Goal: Transaction & Acquisition: Subscribe to service/newsletter

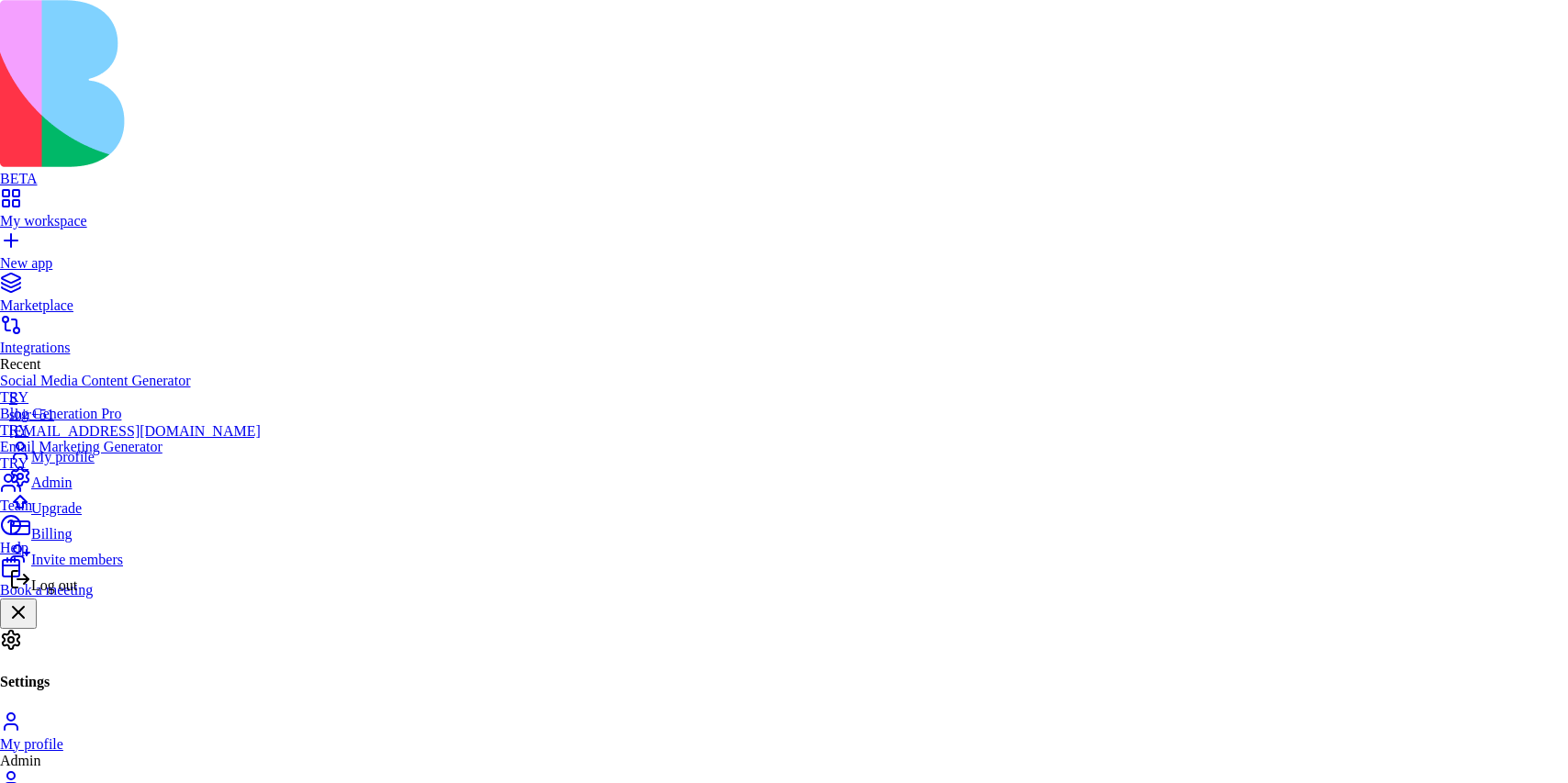
click at [81, 516] on span "Upgrade" at bounding box center [56, 508] width 51 height 16
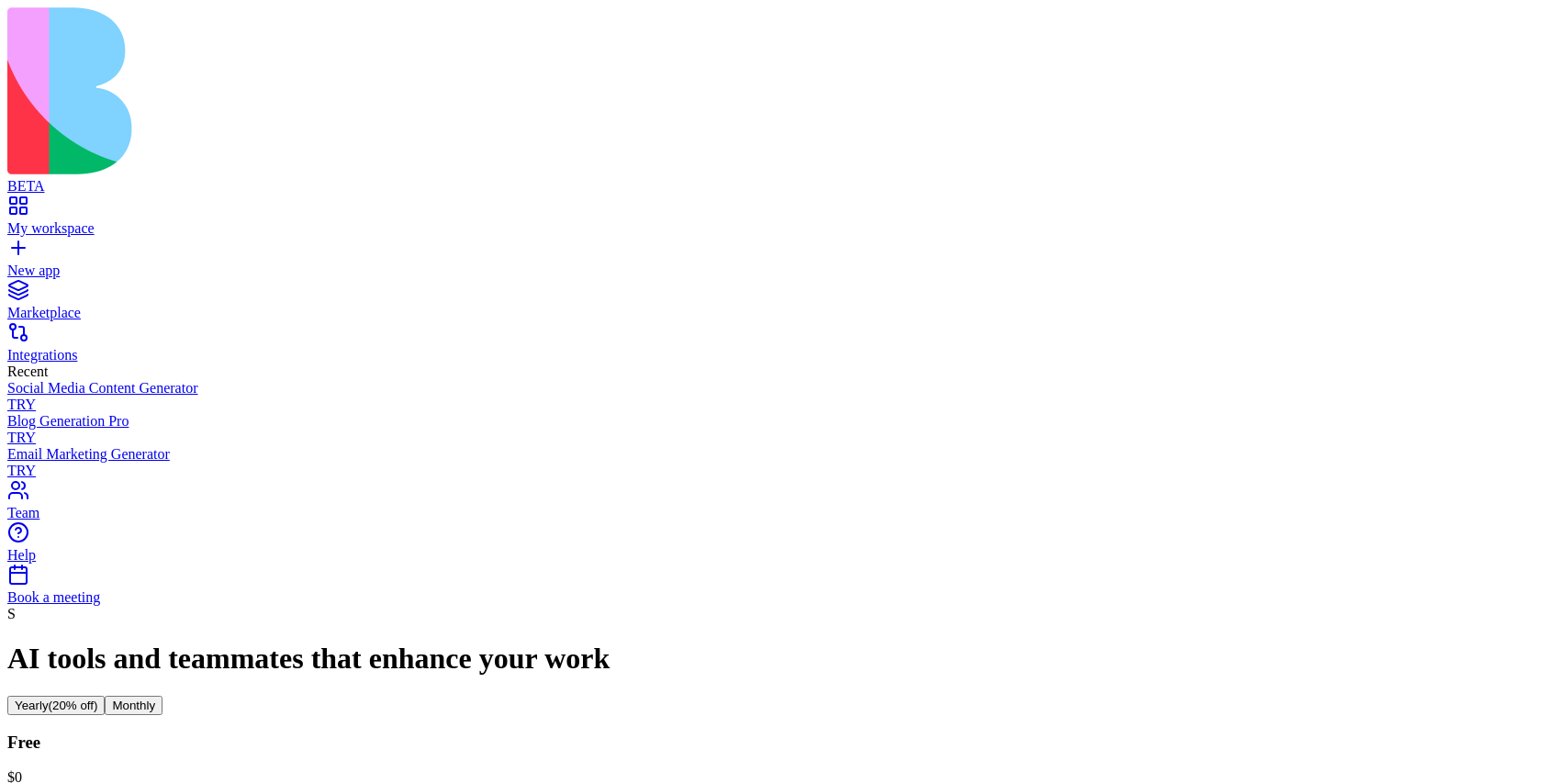
scroll to position [22, 0]
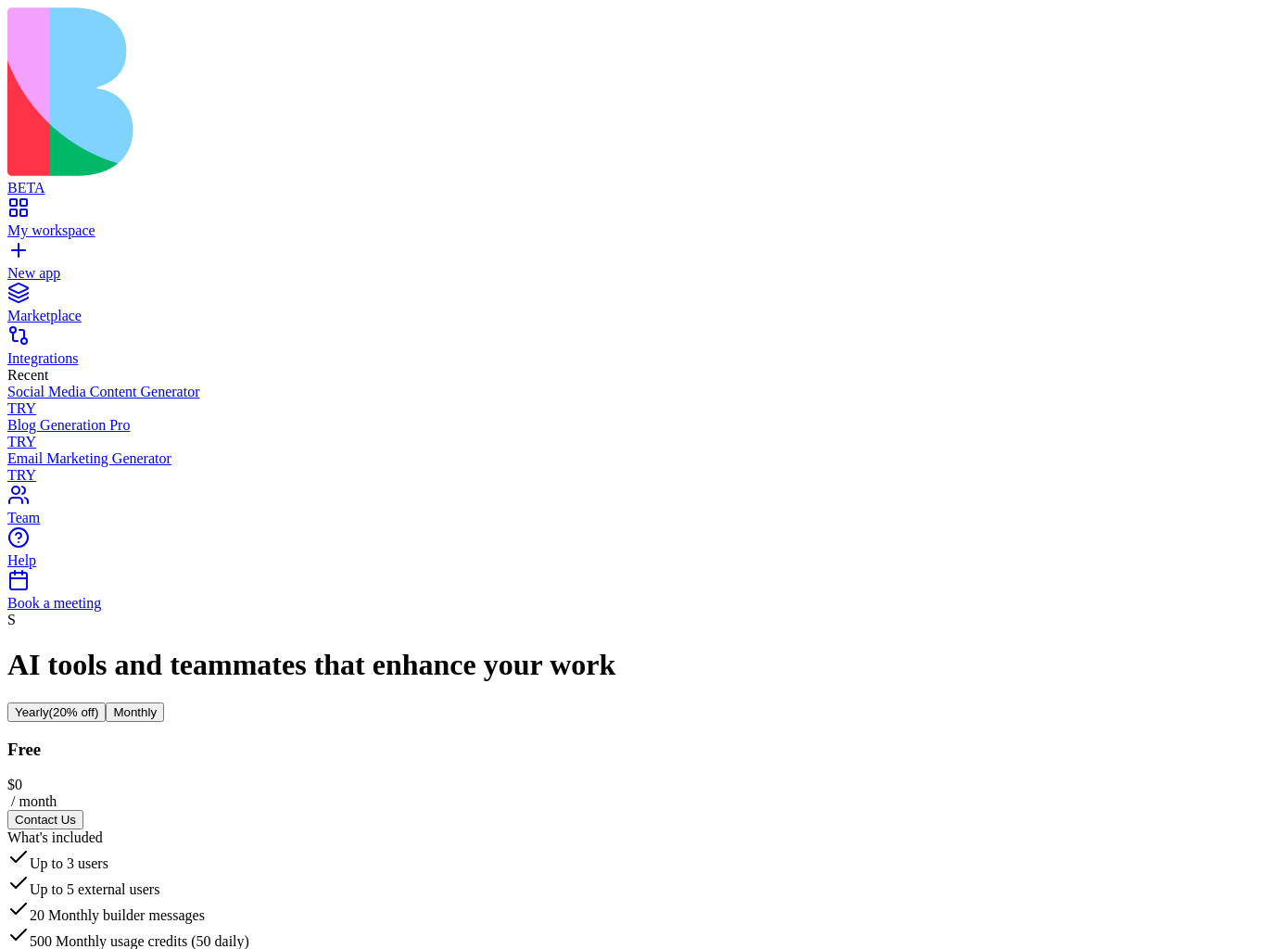
scroll to position [17, 0]
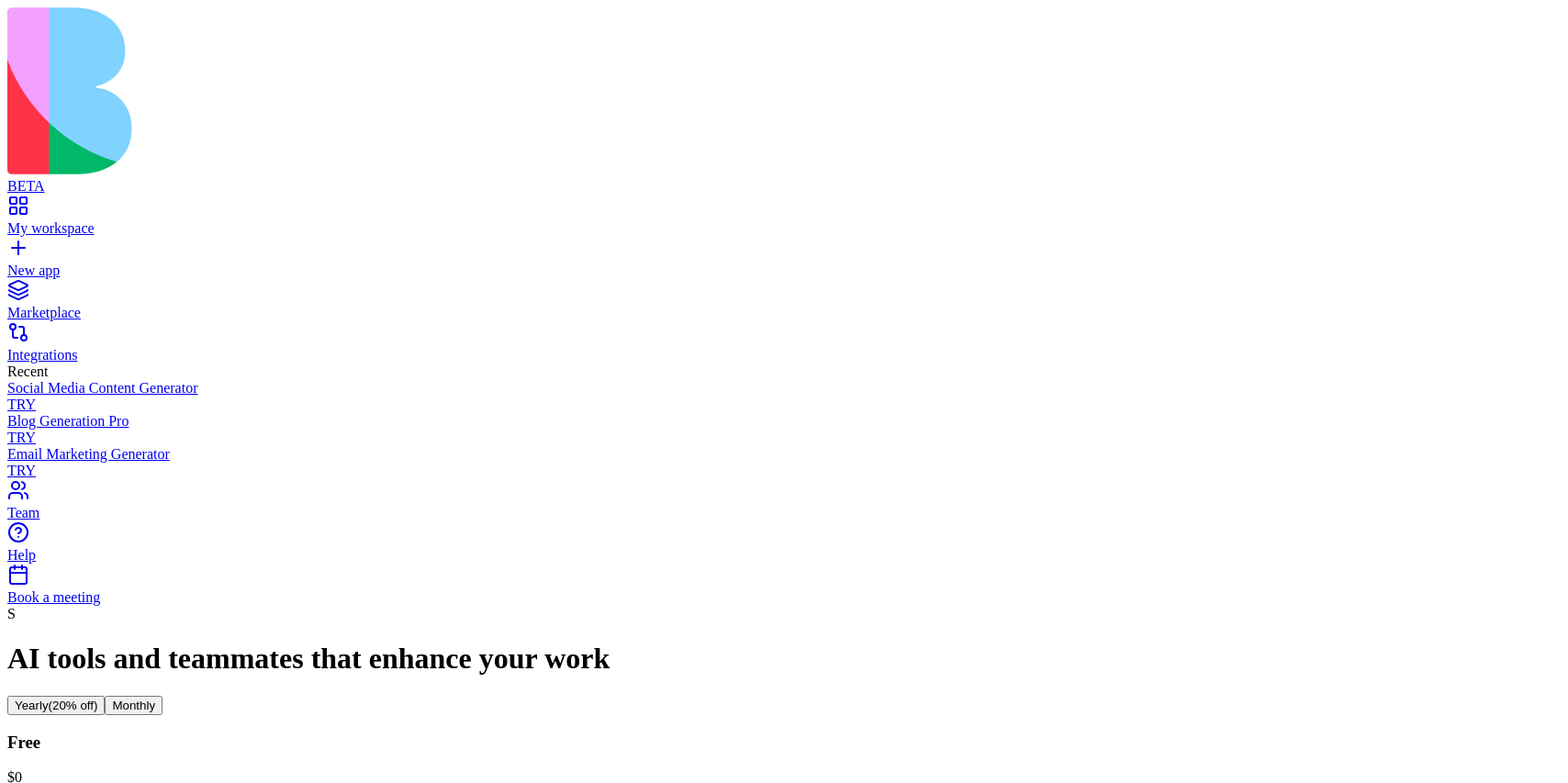
scroll to position [0, 0]
click at [70, 220] on div "My workspace" at bounding box center [784, 228] width 1553 height 17
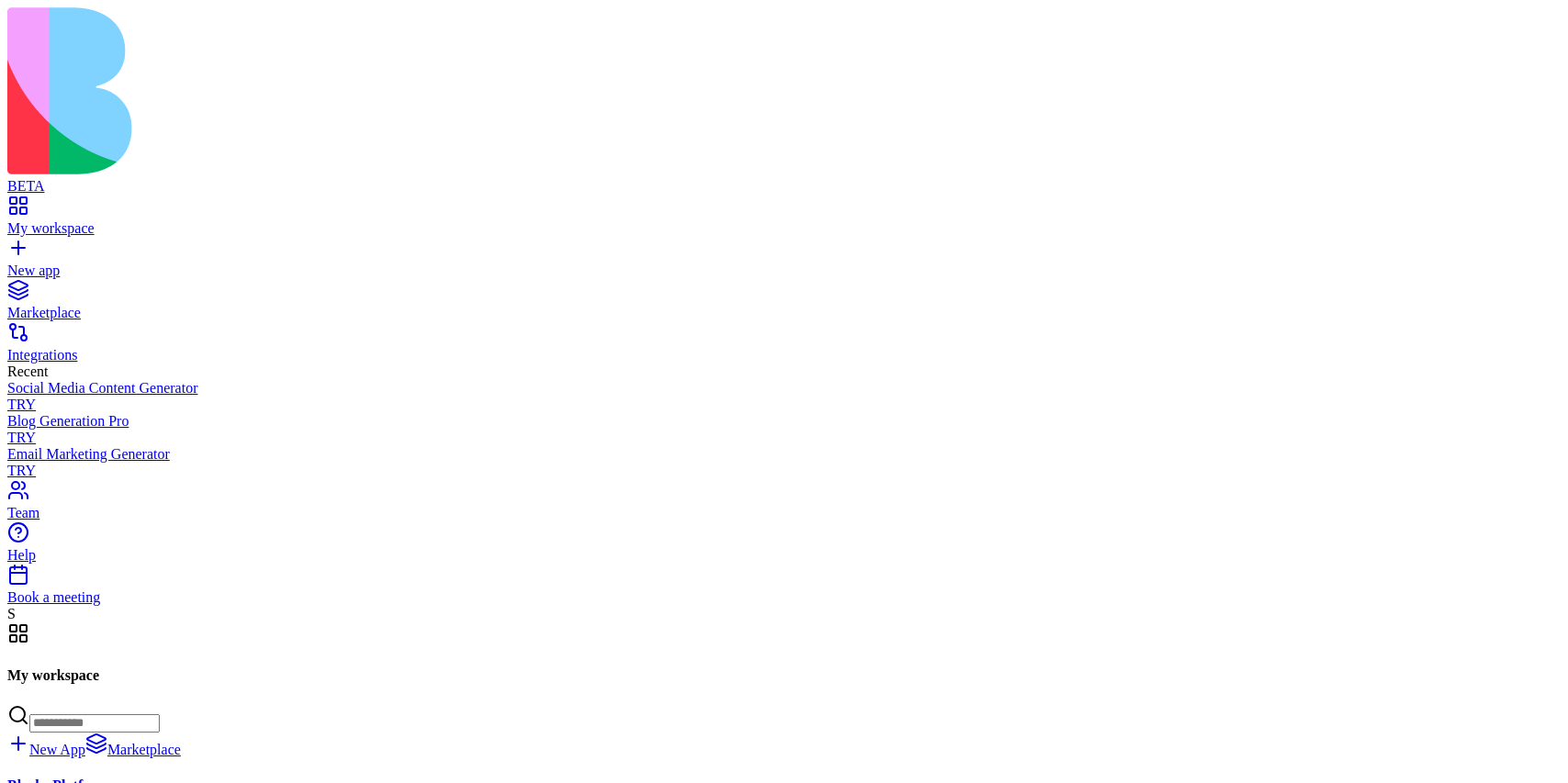
click at [68, 263] on div "New app" at bounding box center [784, 271] width 1553 height 17
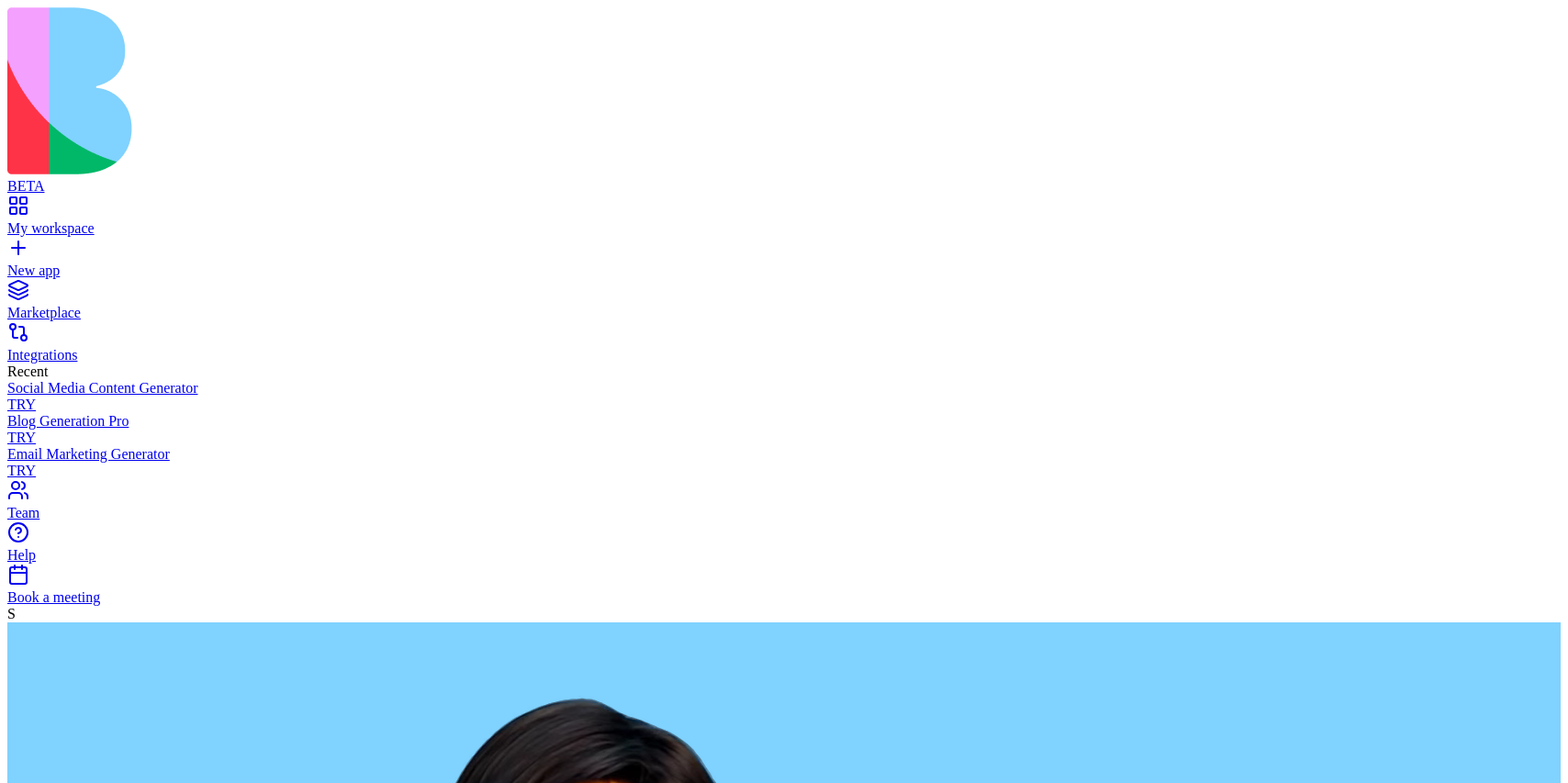
type textarea "**********"
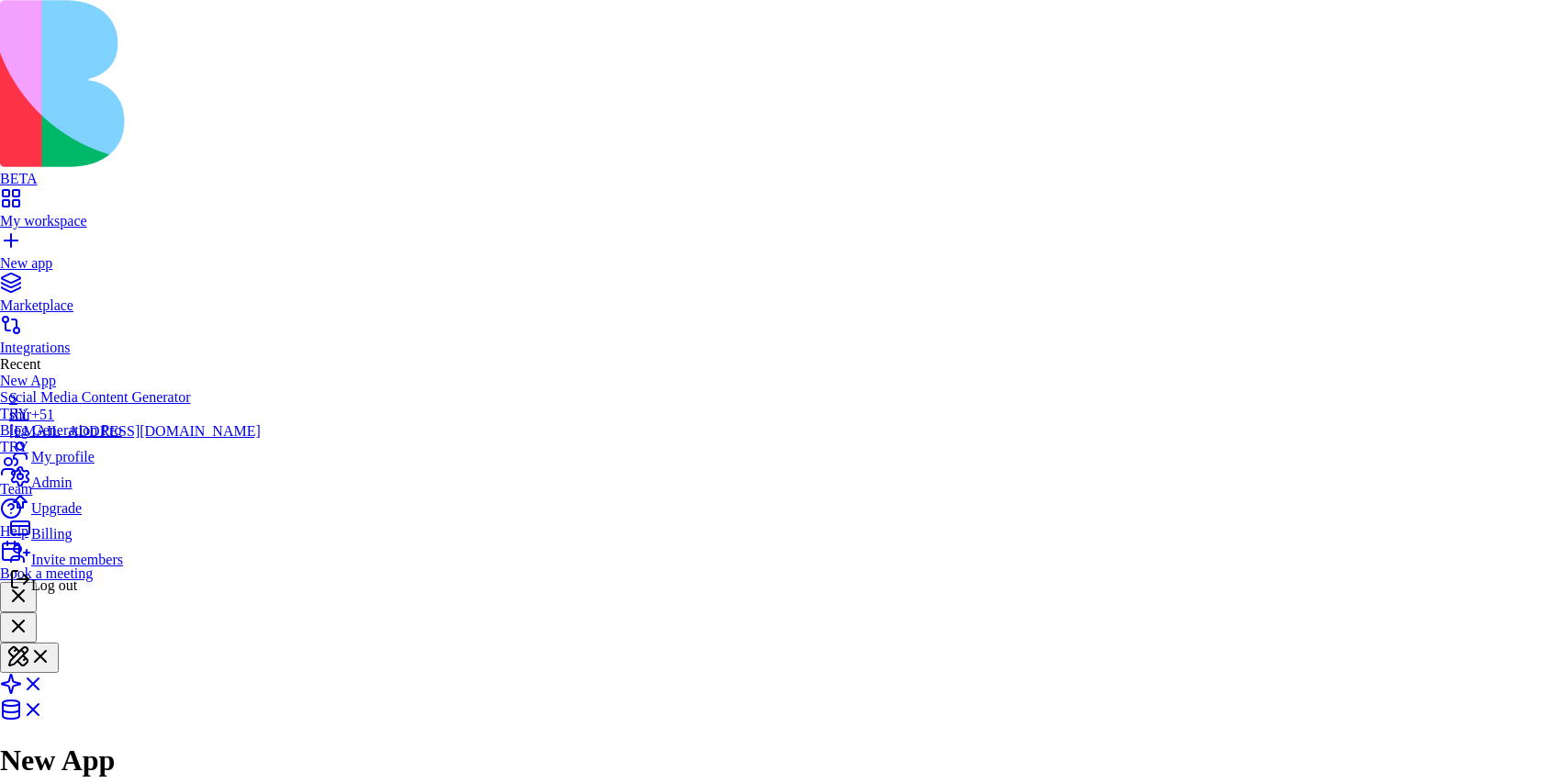
click at [68, 542] on span "Billing" at bounding box center [52, 534] width 41 height 16
click at [77, 594] on span "Log out" at bounding box center [54, 586] width 46 height 16
